Goal: Information Seeking & Learning: Learn about a topic

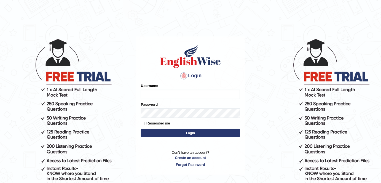
type input "FAridewala_123"
click at [182, 136] on button "Login" at bounding box center [190, 133] width 99 height 8
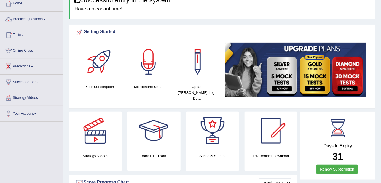
scroll to position [29, 0]
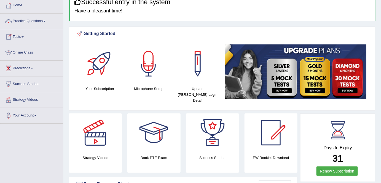
click at [45, 21] on span at bounding box center [44, 21] width 2 height 1
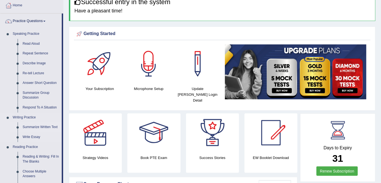
click at [34, 127] on link "Summarize Written Text" at bounding box center [41, 127] width 42 height 10
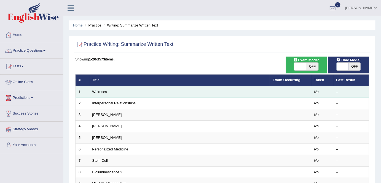
click at [101, 93] on td "Walruses" at bounding box center [179, 92] width 181 height 12
click at [100, 90] on link "Walruses" at bounding box center [99, 92] width 15 height 4
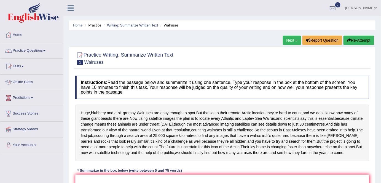
drag, startPoint x: 384, startPoint y: 36, endPoint x: 365, endPoint y: 51, distance: 23.9
click at [365, 51] on div at bounding box center [222, 58] width 294 height 17
click at [21, 35] on link "Home" at bounding box center [31, 34] width 63 height 14
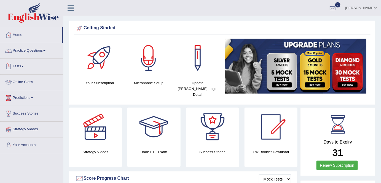
click at [23, 65] on link "Tests" at bounding box center [31, 66] width 63 height 14
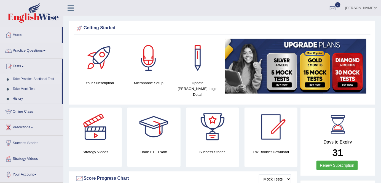
click at [21, 80] on link "Take Practice Sectional Test" at bounding box center [36, 79] width 52 height 10
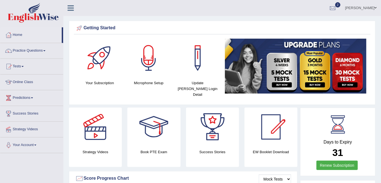
click at [208, 15] on ul "Jaspreet Kaur Toggle navigation Username: FAridewala_123 Access Type: Online Su…" at bounding box center [270, 8] width 222 height 16
click at [45, 51] on link "Practice Questions" at bounding box center [31, 50] width 63 height 14
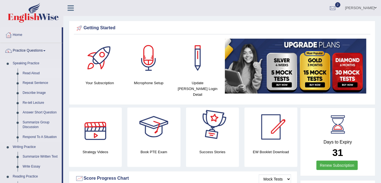
click at [33, 71] on link "Read Aloud" at bounding box center [41, 73] width 42 height 10
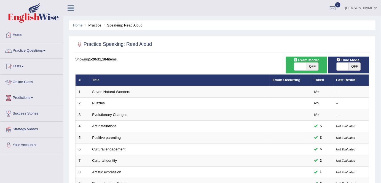
click at [314, 66] on span "OFF" at bounding box center [312, 67] width 12 height 8
checkbox input "true"
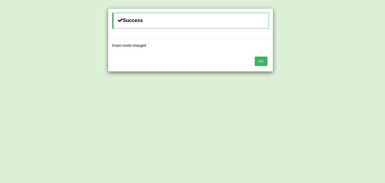
click at [257, 62] on button "OK" at bounding box center [261, 61] width 13 height 9
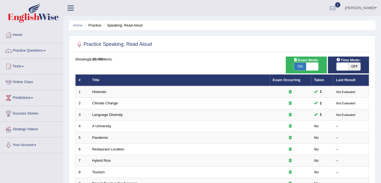
click at [354, 64] on span "OFF" at bounding box center [355, 67] width 12 height 8
checkbox input "true"
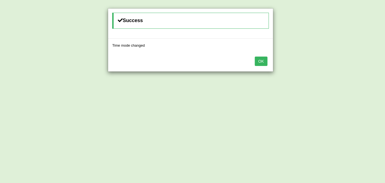
click at [252, 58] on div "OK" at bounding box center [190, 61] width 165 height 19
click at [264, 61] on button "OK" at bounding box center [261, 61] width 13 height 9
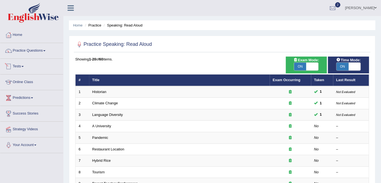
click at [22, 67] on link "Tests" at bounding box center [31, 66] width 63 height 14
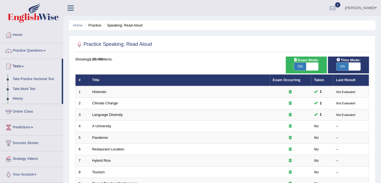
click at [31, 78] on link "Take Practice Sectional Test" at bounding box center [36, 79] width 52 height 10
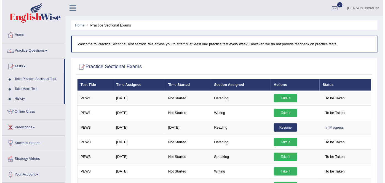
scroll to position [426, 0]
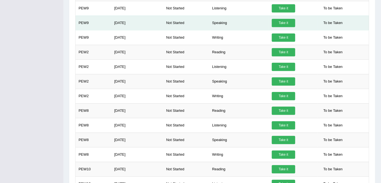
click at [280, 21] on link "Take it" at bounding box center [283, 23] width 23 height 8
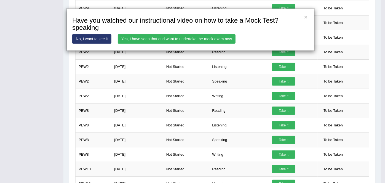
click at [208, 37] on link "Yes, I have seen that and want to undertake the mock exam now" at bounding box center [177, 38] width 118 height 9
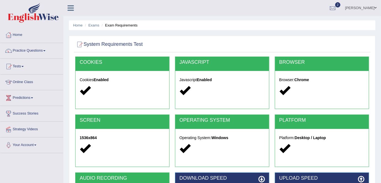
scroll to position [106, 0]
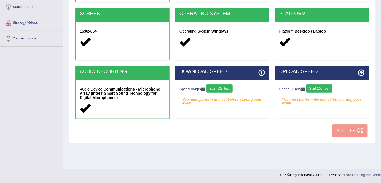
click at [224, 90] on button "Start 10s Test" at bounding box center [219, 88] width 26 height 8
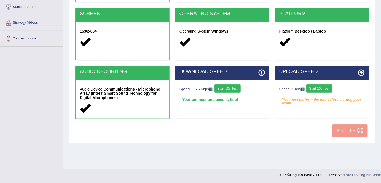
click at [322, 88] on button "Start 10s Test" at bounding box center [319, 88] width 26 height 8
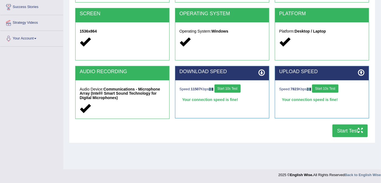
click at [349, 130] on button "Start Test" at bounding box center [349, 130] width 35 height 13
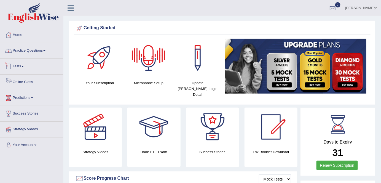
click at [30, 50] on link "Practice Questions" at bounding box center [31, 50] width 63 height 14
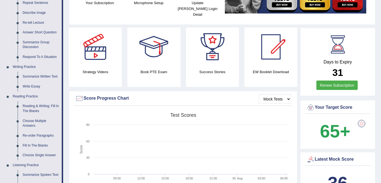
scroll to position [90, 0]
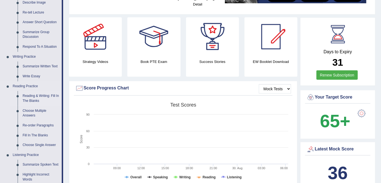
click at [37, 99] on link "Reading & Writing: Fill In The Blanks" at bounding box center [41, 98] width 42 height 15
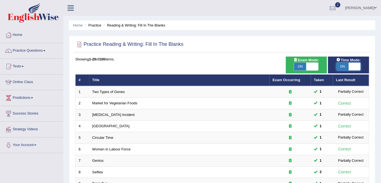
click at [355, 64] on span at bounding box center [355, 67] width 12 height 8
checkbox input "false"
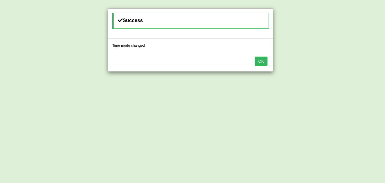
click at [277, 61] on div "Success Time mode changed OK" at bounding box center [192, 91] width 385 height 183
click at [262, 60] on button "OK" at bounding box center [261, 61] width 13 height 9
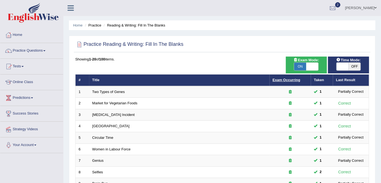
click at [289, 79] on link "Exam Occurring" at bounding box center [287, 80] width 28 height 4
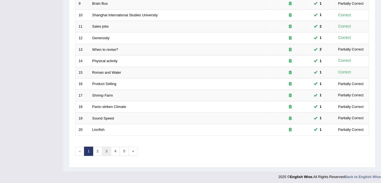
click at [102, 151] on link "3" at bounding box center [106, 151] width 9 height 9
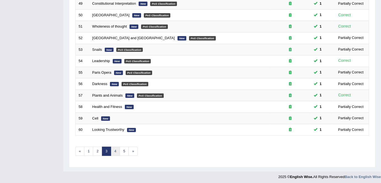
click at [115, 150] on link "4" at bounding box center [115, 151] width 9 height 9
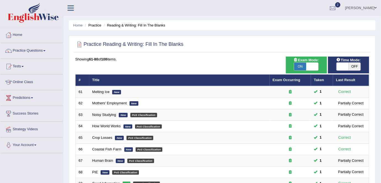
scroll to position [180, 0]
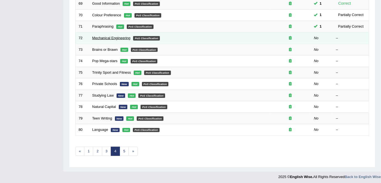
click at [109, 37] on link "Mechanical Engineering" at bounding box center [111, 38] width 38 height 4
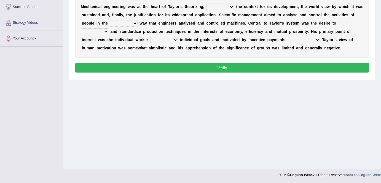
click at [380, 84] on div "Home Practice Reading & Writing: Fill In The Blanks Mechanical Engineering « Pr…" at bounding box center [222, 32] width 318 height 276
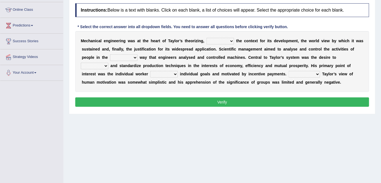
scroll to position [50, 0]
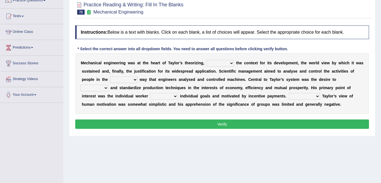
click at [232, 60] on select "pressed providing analysed controlled" at bounding box center [220, 63] width 28 height 7
select select "providing"
click at [206, 60] on select "pressed providing analysed controlled" at bounding box center [220, 63] width 28 height 7
click at [232, 62] on select "pressed providing analysed controlled" at bounding box center [220, 63] width 28 height 7
click at [237, 93] on div "M e c h a n i c a l e n g i n e e r i n g w a s a t t h e h e a r t o f T a y l…" at bounding box center [222, 83] width 294 height 61
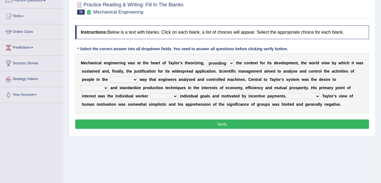
click at [136, 78] on select "blame same straight than" at bounding box center [124, 79] width 28 height 7
select select "same"
click at [110, 76] on select "blame same straight than" at bounding box center [124, 79] width 28 height 7
click at [106, 87] on select "exercise rationalize stated subjected" at bounding box center [95, 88] width 28 height 7
select select "rationalize"
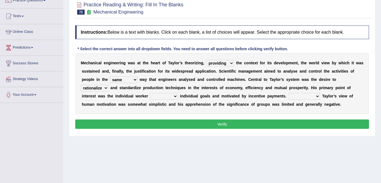
click at [81, 85] on select "exercise rationalize stated subjected" at bounding box center [95, 88] width 28 height 7
click at [105, 85] on select "exercise rationalize stated subjected" at bounding box center [95, 88] width 28 height 7
click at [194, 88] on b "t" at bounding box center [193, 87] width 1 height 4
click at [175, 93] on select "playing pursuing stopping staying" at bounding box center [164, 96] width 28 height 7
select select "pursuing"
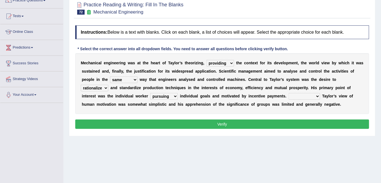
click at [150, 93] on select "playing pursuing stopping staying" at bounding box center [164, 96] width 28 height 7
click at [316, 95] on select "Greatly Shortly Undoubtedly Slowly" at bounding box center [304, 96] width 31 height 7
select select "Undoubtedly"
click at [289, 93] on select "Greatly Shortly Undoubtedly Slowly" at bounding box center [304, 96] width 31 height 7
click at [178, 95] on b at bounding box center [179, 96] width 2 height 4
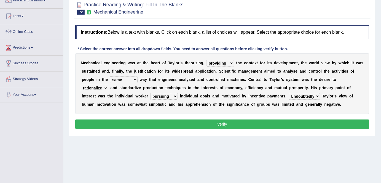
click at [233, 60] on select "pressed providing analysed controlled" at bounding box center [220, 63] width 28 height 7
click at [261, 121] on button "Verify" at bounding box center [222, 123] width 294 height 9
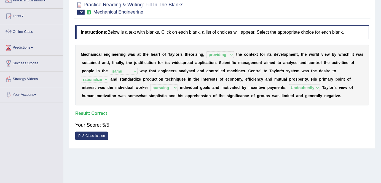
click at [292, 102] on div "M e c h a n i c a l e n g i n e e r i n g w a s a t t h e h e a r t o f T a y l…" at bounding box center [222, 75] width 294 height 61
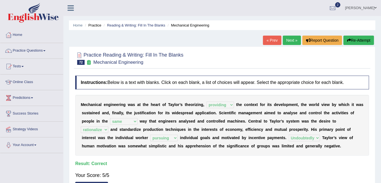
click at [287, 43] on link "Next »" at bounding box center [292, 40] width 18 height 9
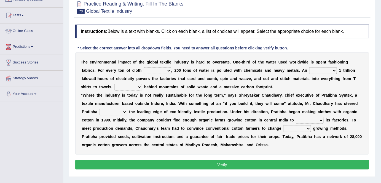
scroll to position [52, 0]
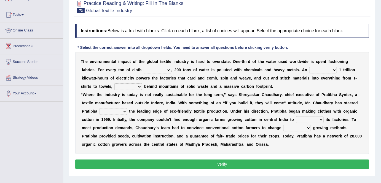
click at [153, 69] on select "made produced taken stolen" at bounding box center [158, 70] width 28 height 7
select select "produced"
click at [144, 67] on select "made produced taken stolen" at bounding box center [158, 70] width 28 height 7
click at [318, 69] on select "pressed estimated stumped drummed" at bounding box center [323, 70] width 28 height 7
select select "estimated"
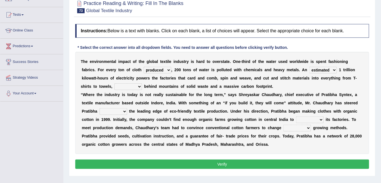
click at [309, 67] on select "pressed estimated stumped drummed" at bounding box center [323, 70] width 28 height 7
click at [123, 85] on select "giving saving leaving driving" at bounding box center [128, 86] width 28 height 7
select select "leaving"
click at [114, 83] on select "giving saving leaving driving" at bounding box center [128, 86] width 28 height 7
click at [124, 112] on select "outside inside toward ending" at bounding box center [113, 111] width 28 height 7
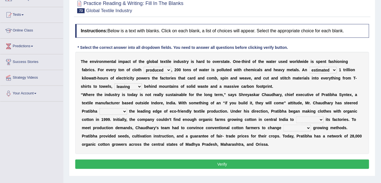
select select "toward"
click at [99, 108] on select "outside inside toward ending" at bounding box center [113, 111] width 28 height 7
click at [321, 120] on select "demamd squad supply trend" at bounding box center [310, 119] width 28 height 7
select select "supply"
click at [296, 116] on select "demamd squad supply trend" at bounding box center [310, 119] width 28 height 7
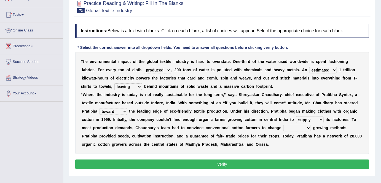
click at [309, 127] on select "there then them their" at bounding box center [297, 128] width 28 height 7
select select "their"
click at [283, 125] on select "there then them their" at bounding box center [297, 128] width 28 height 7
click at [309, 127] on select "there then them their" at bounding box center [297, 128] width 28 height 7
click at [252, 164] on button "Verify" at bounding box center [222, 163] width 294 height 9
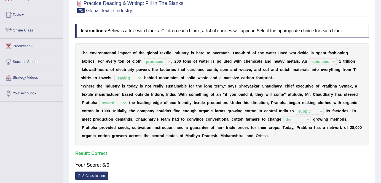
click at [30, 28] on link "Online Class" at bounding box center [31, 30] width 63 height 14
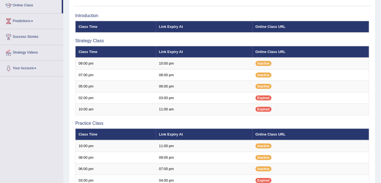
scroll to position [71, 0]
